Goal: Task Accomplishment & Management: Manage account settings

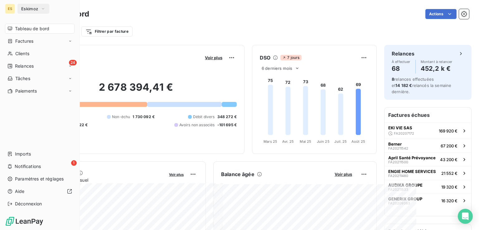
click at [18, 51] on span "Clients" at bounding box center [22, 54] width 14 height 6
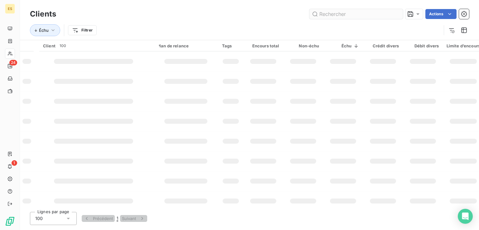
click at [337, 17] on input "text" at bounding box center [356, 14] width 94 height 10
type input "famir"
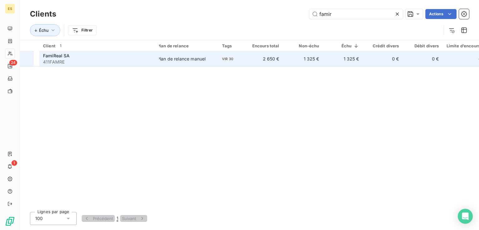
click at [218, 66] on td "Plan de relance manuel" at bounding box center [185, 58] width 65 height 15
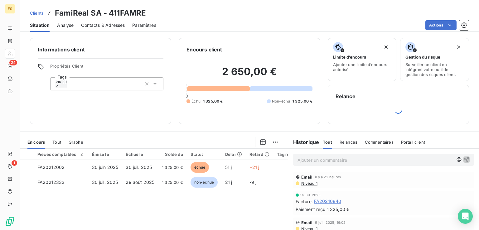
click at [108, 25] on span "Contacts & Adresses" at bounding box center [103, 25] width 44 height 6
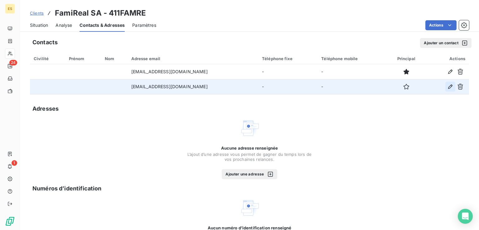
click at [337, 87] on icon "button" at bounding box center [450, 87] width 6 height 6
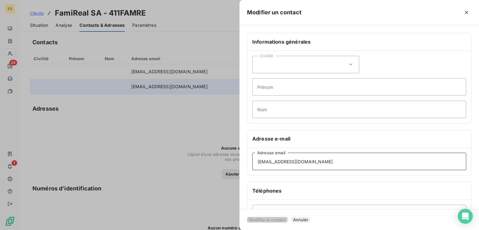
drag, startPoint x: 312, startPoint y: 164, endPoint x: 239, endPoint y: 166, distance: 73.0
click at [239, 166] on div "Informations générales Civilité Prénom Nom Adresse e-mail [EMAIL_ADDRESS][DOMAI…" at bounding box center [358, 171] width 239 height 277
paste input "[EMAIL_ADDRESS][DOMAIN_NAME]"
type input "[EMAIL_ADDRESS][DOMAIN_NAME]"
click at [287, 219] on button "Modifier le contact" at bounding box center [267, 220] width 41 height 6
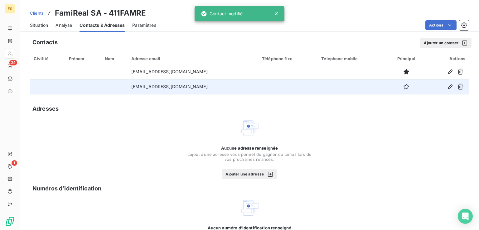
click at [37, 14] on span "Clients" at bounding box center [37, 13] width 14 height 5
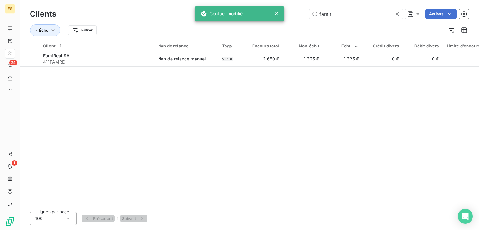
drag, startPoint x: 328, startPoint y: 13, endPoint x: 287, endPoint y: 14, distance: 40.9
click at [287, 14] on div "famir Actions" at bounding box center [266, 14] width 405 height 10
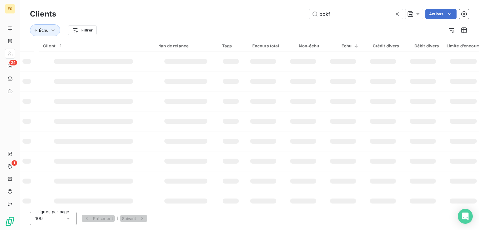
type input "bokf"
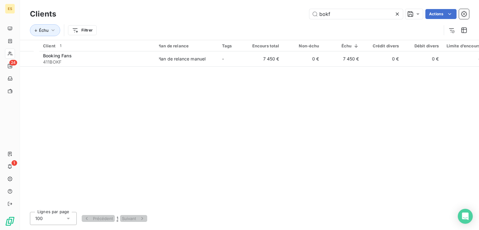
click at [241, 73] on div "Client 1 Plan de relance Tags Encours total Non-échu Échu Crédit divers Débit d…" at bounding box center [249, 123] width 459 height 167
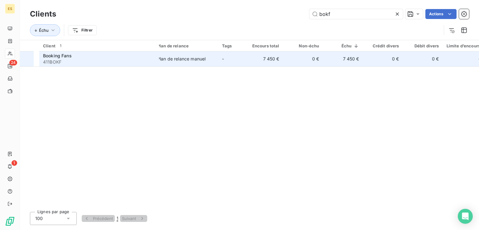
click at [249, 61] on td "7 450 €" at bounding box center [263, 58] width 40 height 15
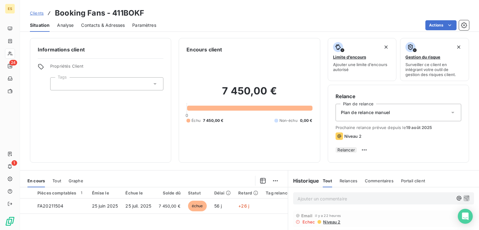
click at [105, 28] on div "Contacts & Adresses" at bounding box center [103, 25] width 44 height 13
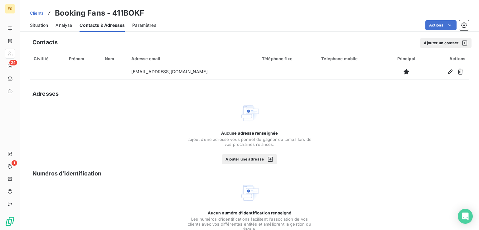
click at [337, 41] on button "Ajouter un contact" at bounding box center [445, 43] width 51 height 10
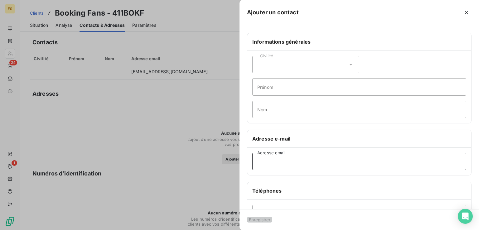
click at [314, 166] on input "Adresse email" at bounding box center [359, 161] width 214 height 17
paste input "[EMAIL_ADDRESS][DOMAIN_NAME]"
type input "[EMAIL_ADDRESS][DOMAIN_NAME]"
click at [272, 217] on button "Enregistrer" at bounding box center [259, 220] width 25 height 6
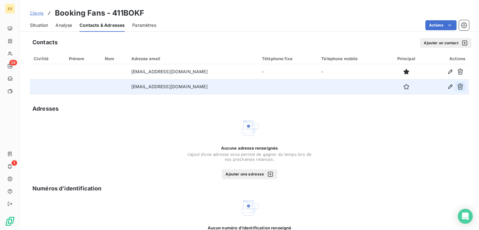
click at [337, 88] on icon "button" at bounding box center [460, 87] width 6 height 6
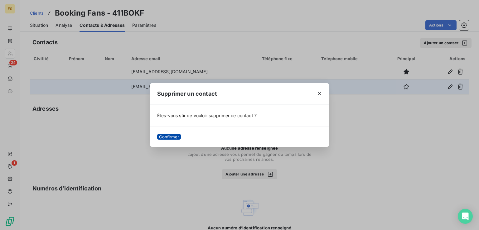
click at [181, 139] on button "Confirmer" at bounding box center [169, 137] width 24 height 6
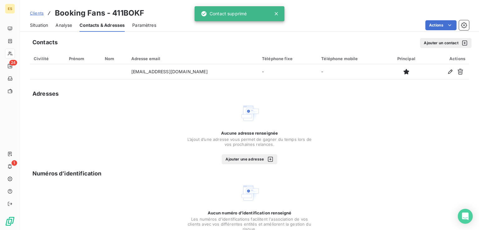
click at [41, 22] on span "Situation" at bounding box center [39, 25] width 18 height 6
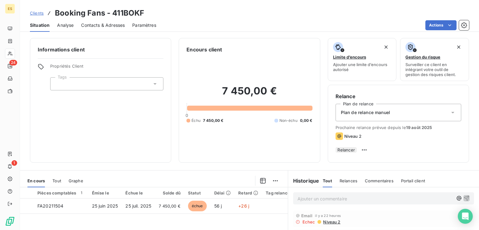
click at [299, 202] on p "Ajouter un commentaire ﻿" at bounding box center [375, 199] width 156 height 8
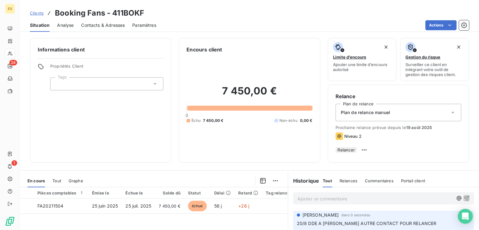
click at [36, 16] on div "Clients Booking Fans - 411BOKF" at bounding box center [87, 12] width 114 height 11
click at [40, 15] on span "Clients" at bounding box center [37, 13] width 14 height 5
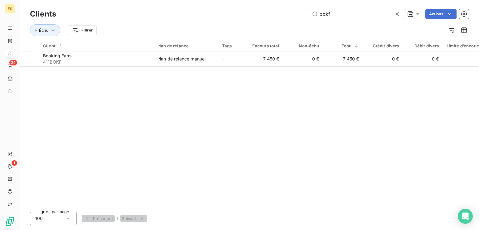
drag, startPoint x: 356, startPoint y: 15, endPoint x: 290, endPoint y: 24, distance: 67.1
click at [290, 24] on div "Clients bokf Actions Échu Filtrer" at bounding box center [249, 23] width 439 height 32
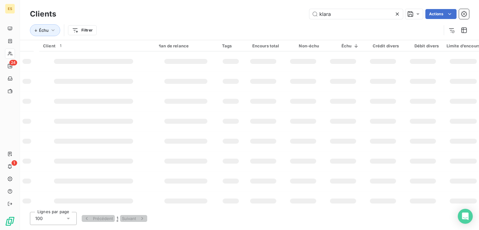
type input "klara"
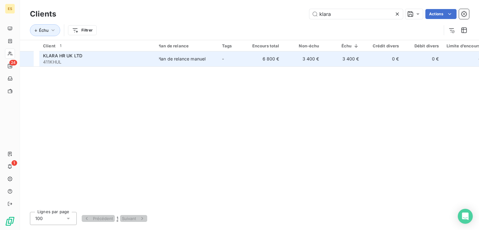
click at [261, 62] on td "6 800 €" at bounding box center [263, 58] width 40 height 15
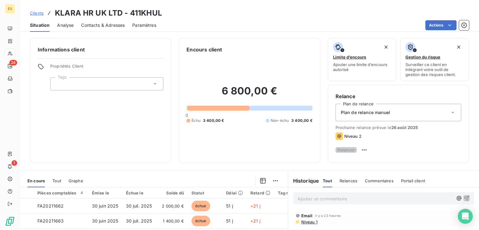
scroll to position [94, 0]
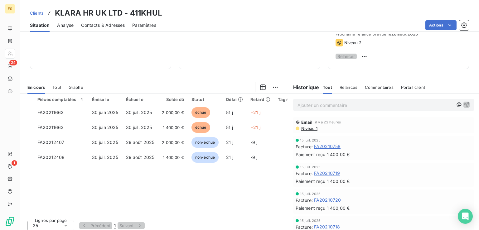
click at [337, 109] on p "Ajouter un commentaire ﻿" at bounding box center [375, 105] width 156 height 8
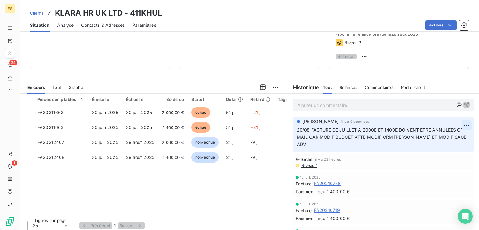
click at [337, 125] on html "ES 24 1 Clients KLARA HR UK LTD - 411KHUL Situation Analyse Contacts & Adresses…" at bounding box center [239, 115] width 479 height 230
click at [337, 142] on div "Editer" at bounding box center [442, 142] width 35 height 10
click at [308, 132] on span "20/08 FACTURE DE JUILLET A 2000E ET 1400E DOIVENT ETRE ANNULEES CF MAIL CAR MOD…" at bounding box center [379, 137] width 165 height 20
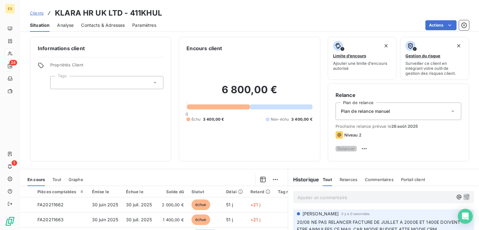
scroll to position [0, 0]
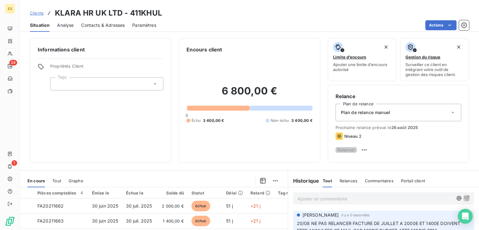
click at [31, 14] on span "Clients" at bounding box center [37, 13] width 14 height 5
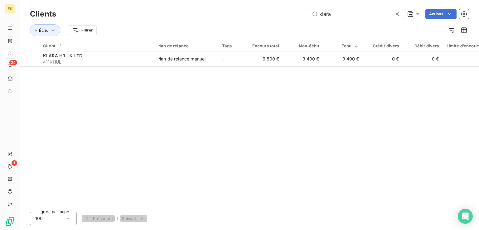
drag, startPoint x: 277, startPoint y: 27, endPoint x: 249, endPoint y: 33, distance: 28.9
click at [250, 33] on div "Clients klara Actions Échu Filtrer" at bounding box center [249, 23] width 439 height 32
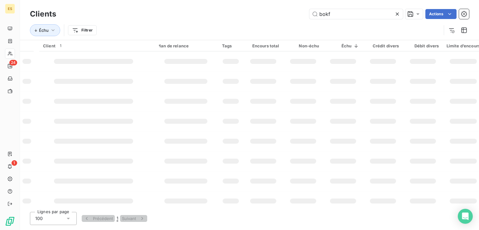
type input "bokf"
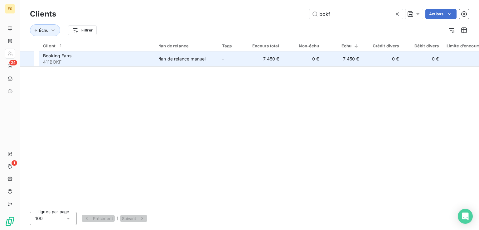
click at [254, 55] on td "7 450 €" at bounding box center [263, 58] width 40 height 15
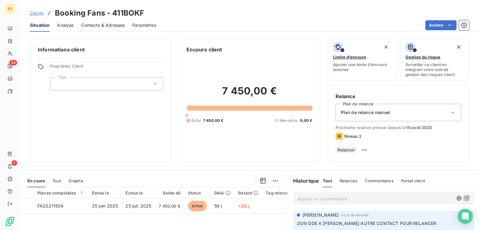
click at [105, 23] on span "Contacts & Adresses" at bounding box center [103, 25] width 44 height 6
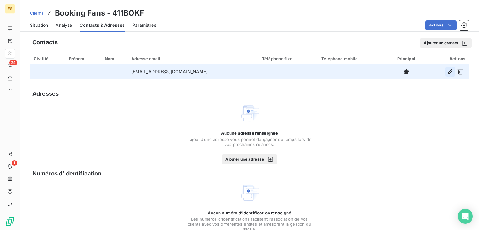
click at [337, 71] on icon "button" at bounding box center [450, 72] width 6 height 6
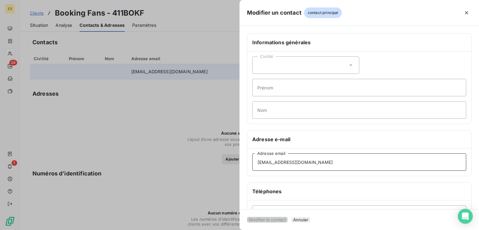
drag, startPoint x: 316, startPoint y: 162, endPoint x: 218, endPoint y: 171, distance: 98.6
click at [218, 227] on div "Modifier un contact contact principal Informations générales Civilité Prénom No…" at bounding box center [239, 230] width 479 height 0
paste input "mailto:[PERSON_NAME]"
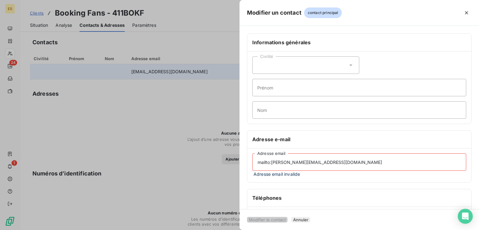
drag, startPoint x: 268, startPoint y: 164, endPoint x: 235, endPoint y: 167, distance: 32.9
click at [236, 227] on div "Modifier un contact contact principal Informations générales Civilité Prénom No…" at bounding box center [239, 230] width 479 height 0
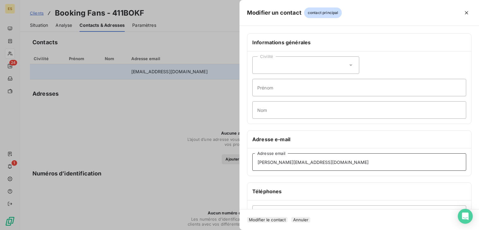
type input "[PERSON_NAME][EMAIL_ADDRESS][DOMAIN_NAME]"
click at [264, 217] on button "Modifier le contact" at bounding box center [267, 220] width 41 height 6
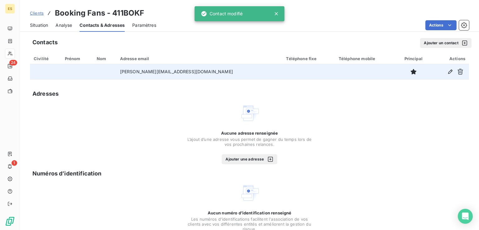
click at [41, 25] on span "Situation" at bounding box center [39, 25] width 18 height 6
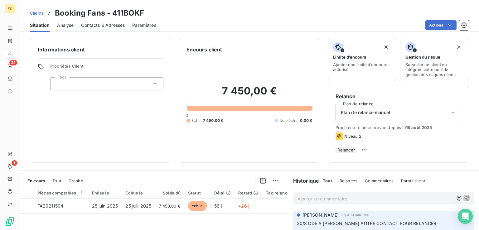
click at [337, 153] on button "Relancer" at bounding box center [345, 150] width 21 height 6
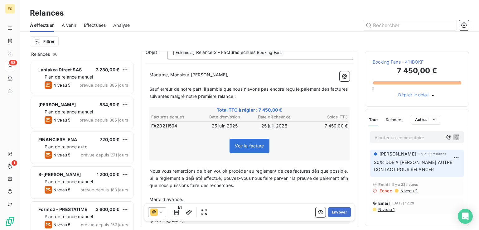
scroll to position [124, 0]
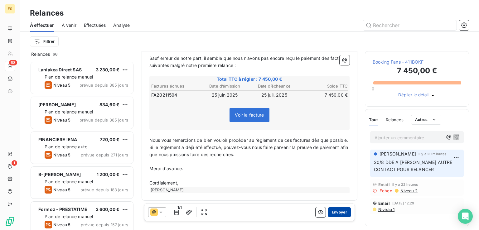
click at [337, 214] on button "Envoyer" at bounding box center [339, 212] width 23 height 10
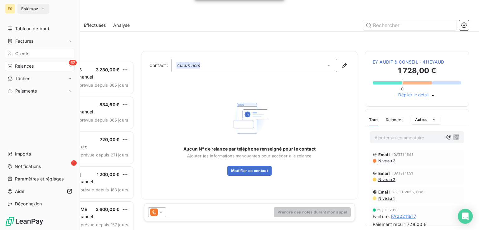
click at [24, 55] on span "Clients" at bounding box center [22, 54] width 14 height 6
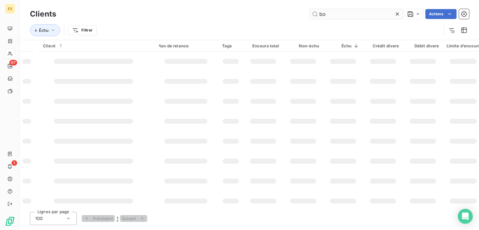
type input "b"
type input "lacas"
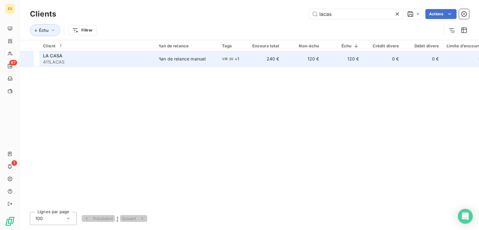
click at [283, 60] on td "240 €" at bounding box center [263, 58] width 40 height 15
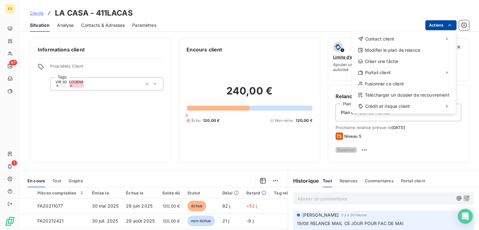
click at [337, 28] on html "ES 67 1 Clients LA CASA - 411LACAS Situation Analyse Contacts & Adresses Paramè…" at bounding box center [239, 115] width 479 height 230
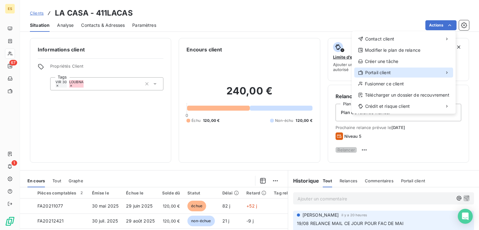
click at [337, 71] on div "Portail client" at bounding box center [403, 73] width 99 height 10
click at [337, 75] on span "Portail client" at bounding box center [378, 73] width 26 height 6
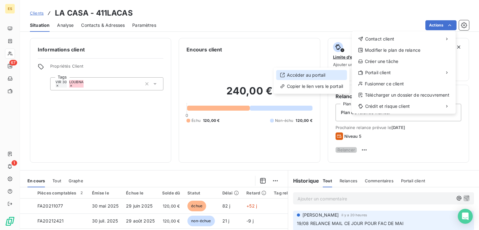
click at [325, 74] on div "Accéder au portail" at bounding box center [311, 75] width 71 height 10
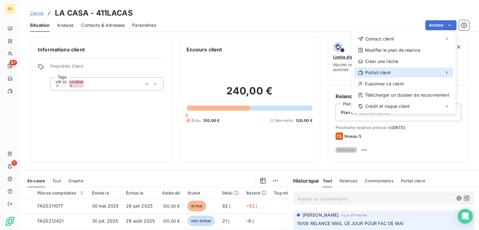
click at [337, 70] on span "Portail client" at bounding box center [378, 73] width 26 height 6
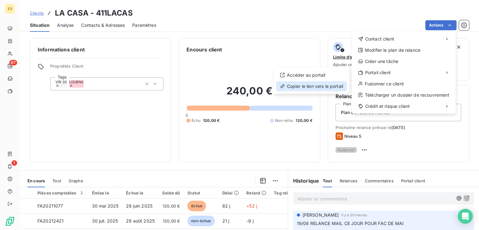
click at [325, 85] on div "Copier le lien vers le portail" at bounding box center [311, 86] width 71 height 10
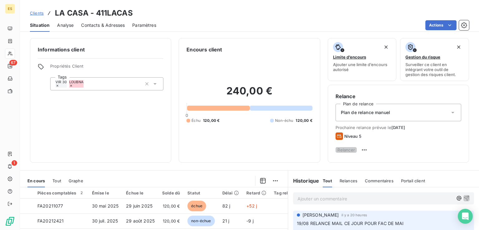
click at [38, 14] on span "Clients" at bounding box center [37, 13] width 14 height 5
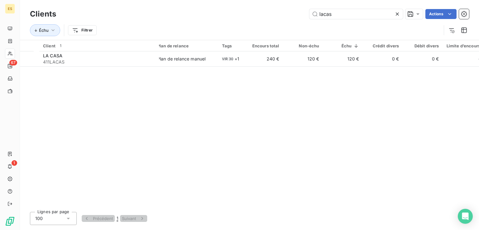
drag, startPoint x: 336, startPoint y: 13, endPoint x: 197, endPoint y: 36, distance: 141.1
click at [231, 29] on div "Clients lacas Actions Échu Filtrer" at bounding box center [249, 23] width 439 height 32
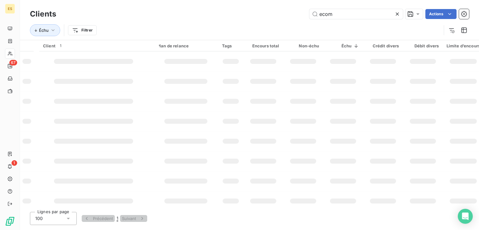
type input "ecom"
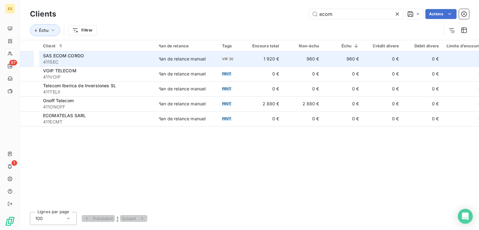
click at [139, 57] on div "SAS ECOM CORDO" at bounding box center [99, 56] width 112 height 6
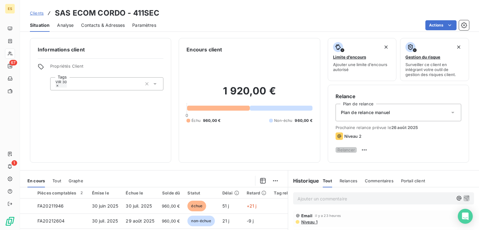
scroll to position [94, 0]
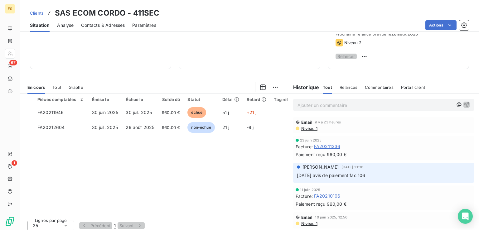
click at [307, 109] on p "Ajouter un commentaire ﻿" at bounding box center [375, 105] width 156 height 8
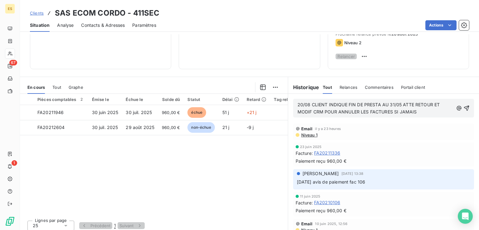
click at [309, 110] on p "20/08 CLIENT INDIQUE FIN DE PRESTA AU 31/05 ATTE RETOUR ET MODIF CRM POUR ANNUL…" at bounding box center [375, 108] width 156 height 14
